Goal: Navigation & Orientation: Go to known website

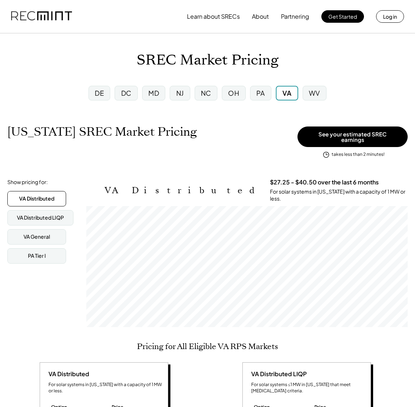
scroll to position [121, 321]
click at [125, 102] on div "DC" at bounding box center [125, 93] width 27 height 19
click at [125, 99] on div "DC" at bounding box center [126, 93] width 23 height 15
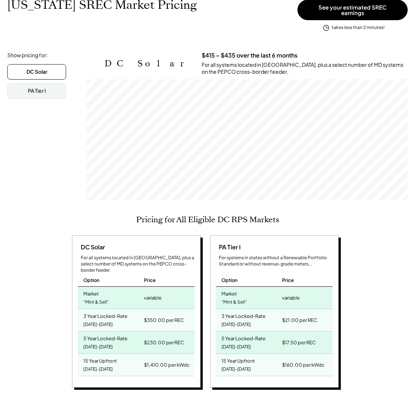
scroll to position [121, 321]
